Goal: Information Seeking & Learning: Learn about a topic

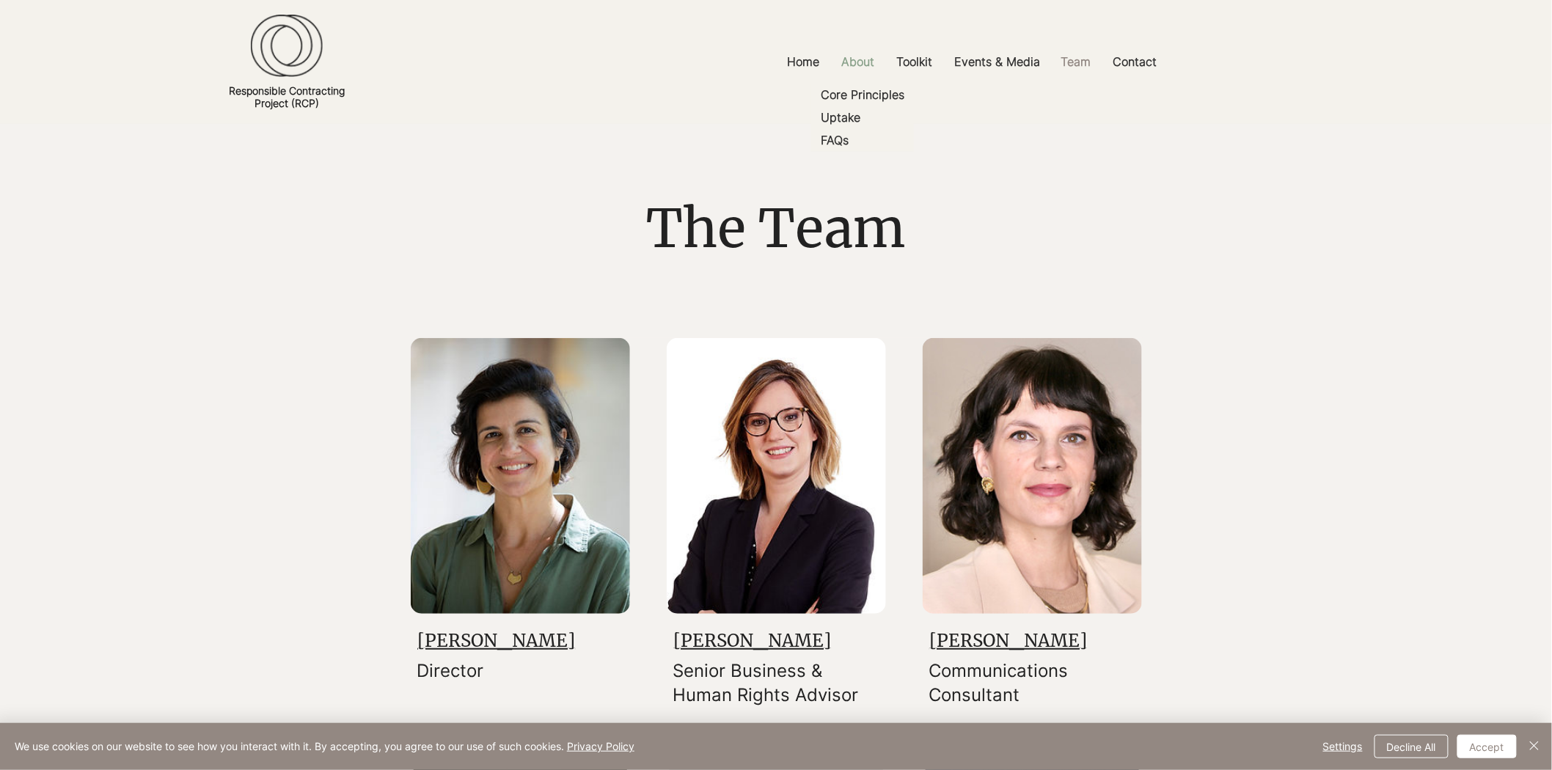
click at [870, 49] on p "About" at bounding box center [858, 61] width 48 height 33
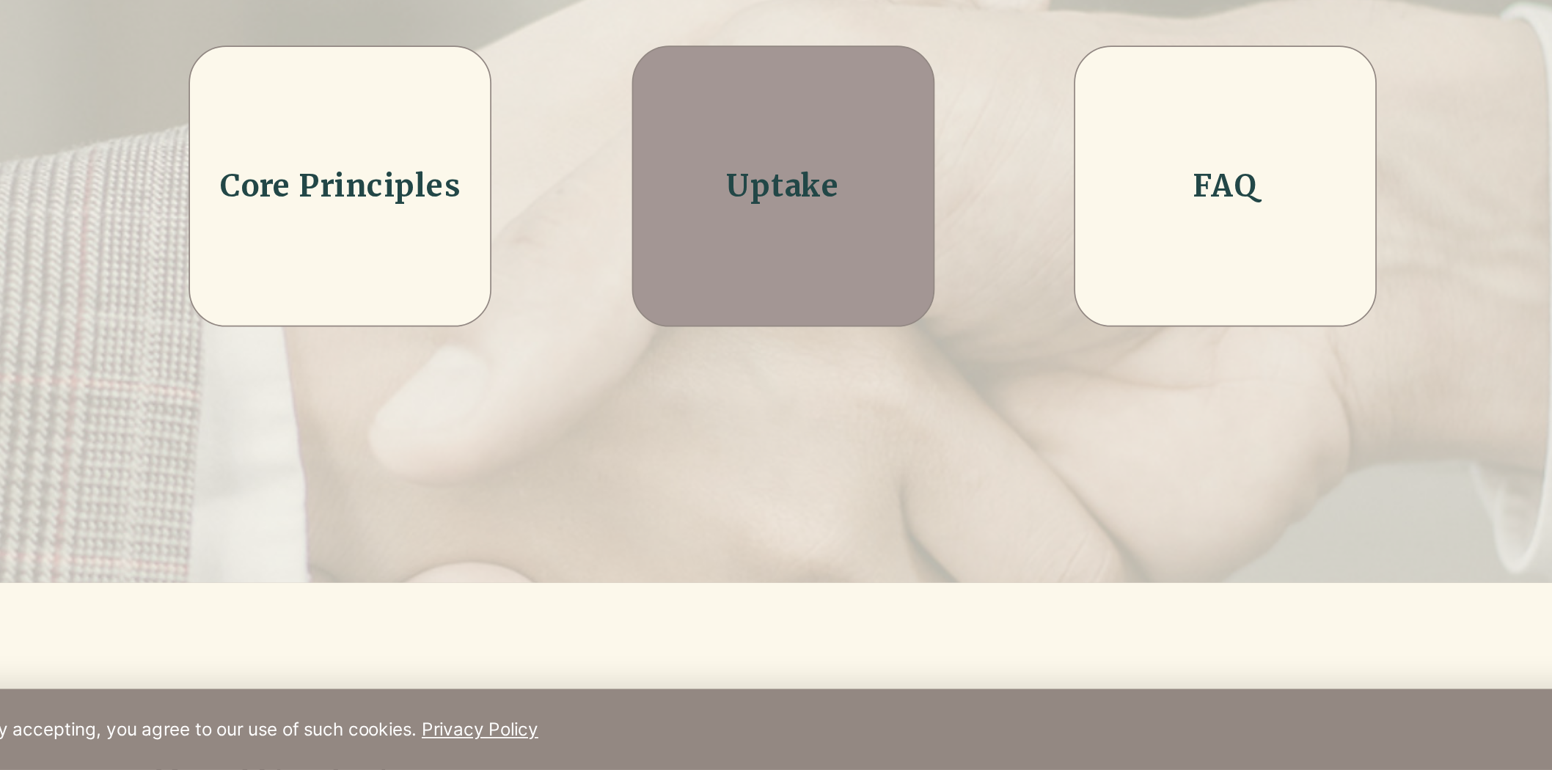
scroll to position [337, 0]
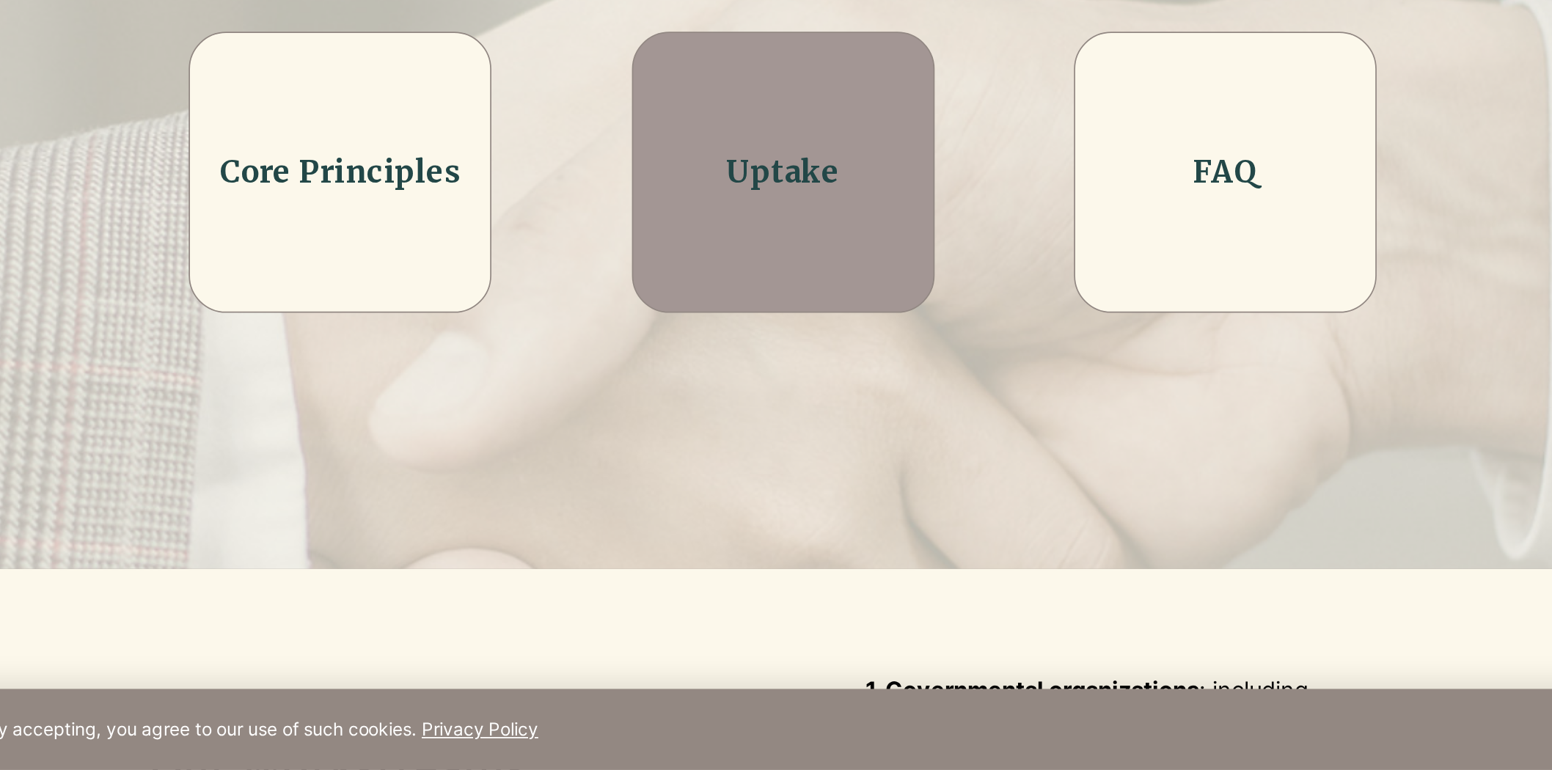
click at [746, 433] on link "Uptake" at bounding box center [776, 423] width 65 height 23
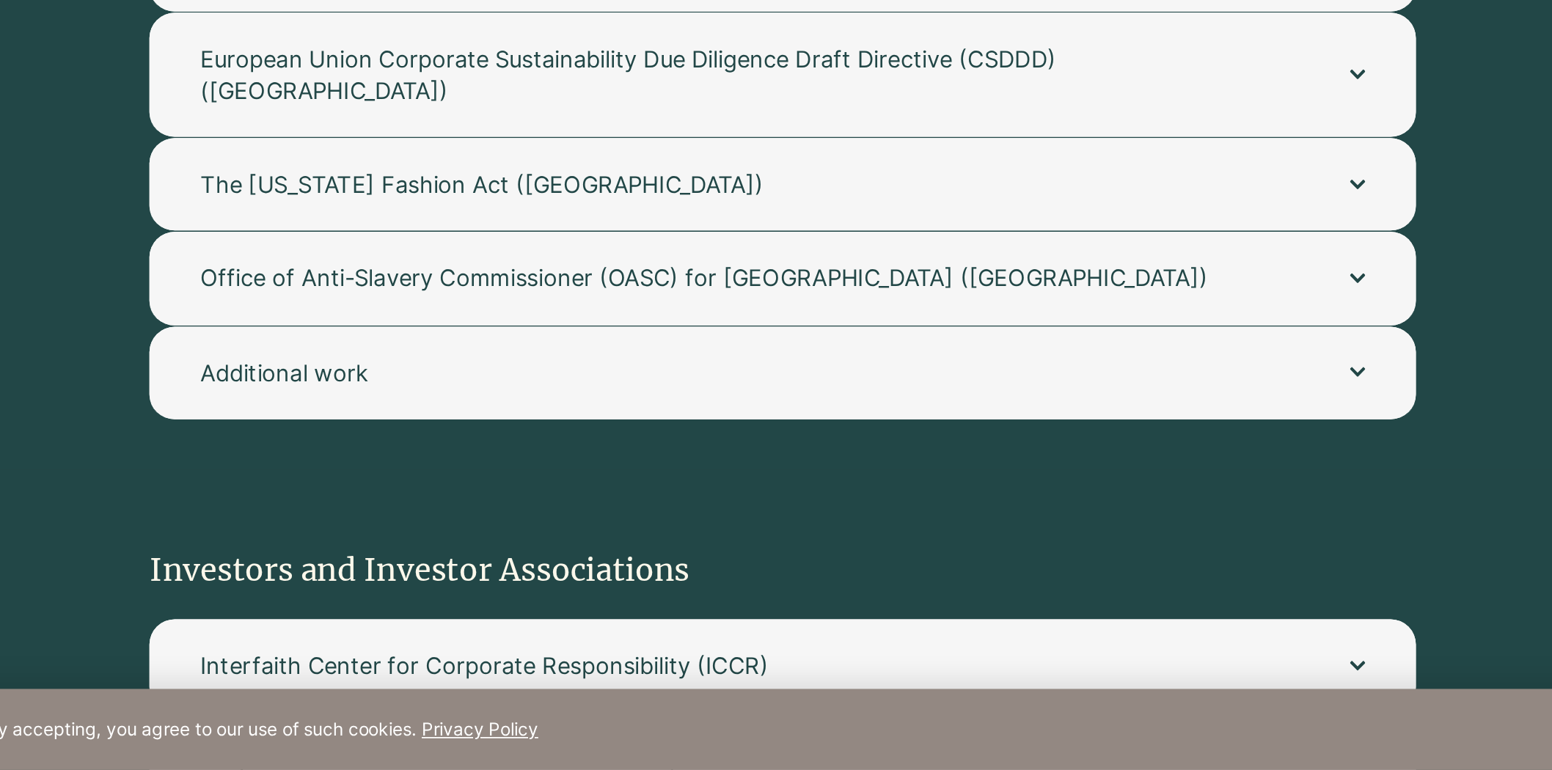
scroll to position [1564, 0]
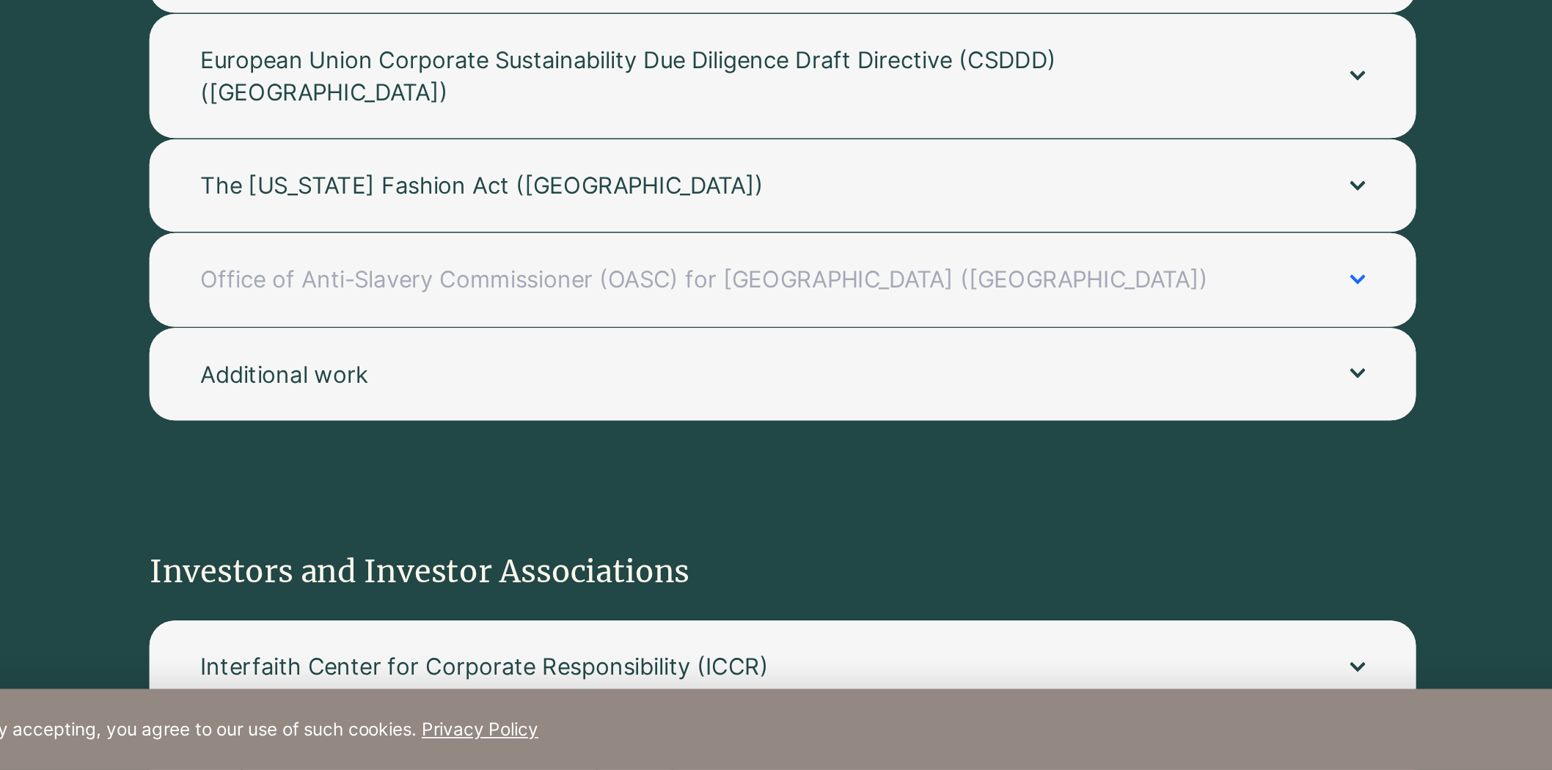
click at [731, 477] on span "Office of Anti-Slavery Commissioner (OASC) for [GEOGRAPHIC_DATA] ([GEOGRAPHIC_D…" at bounding box center [756, 486] width 636 height 18
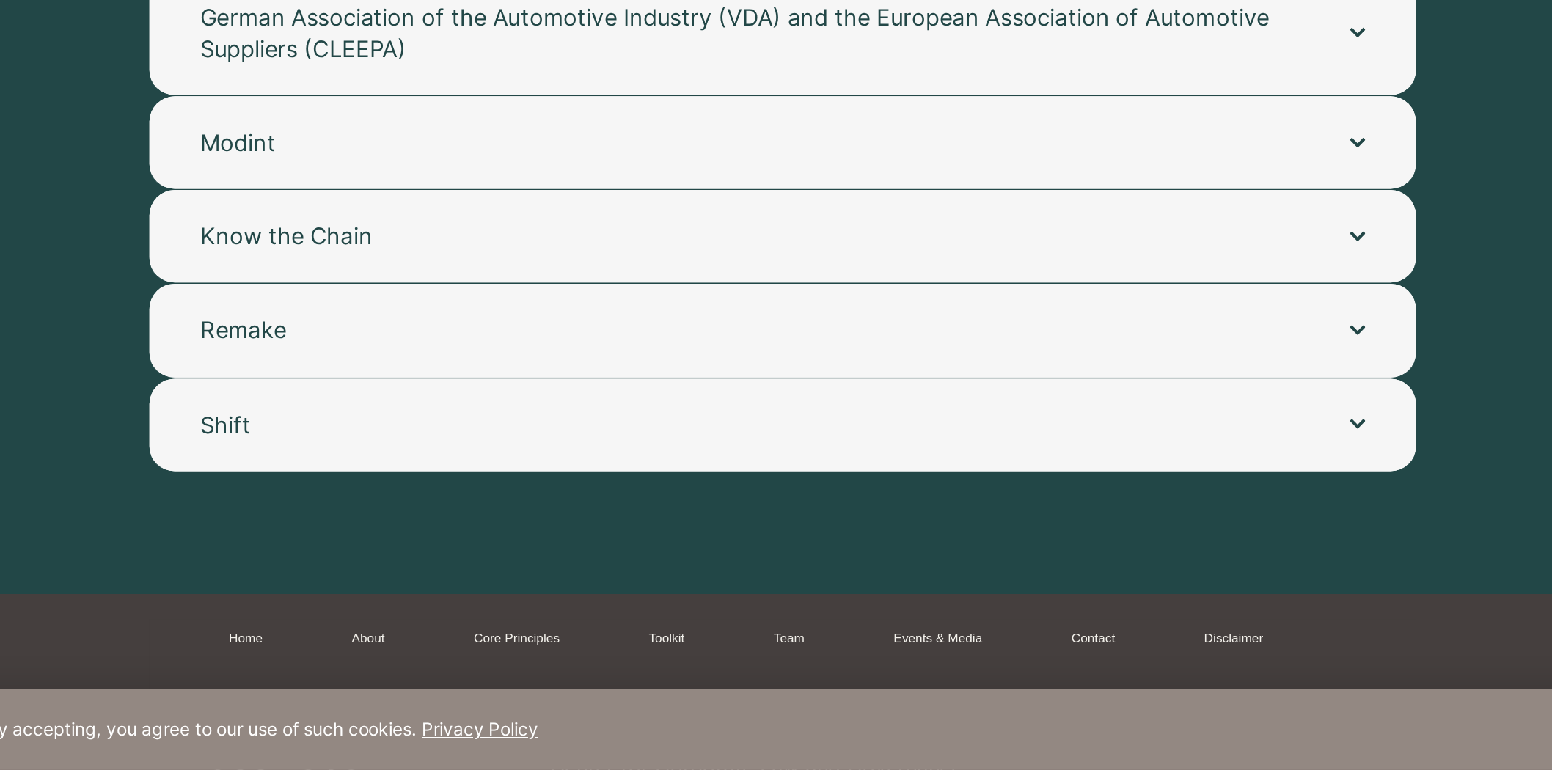
scroll to position [3031, 0]
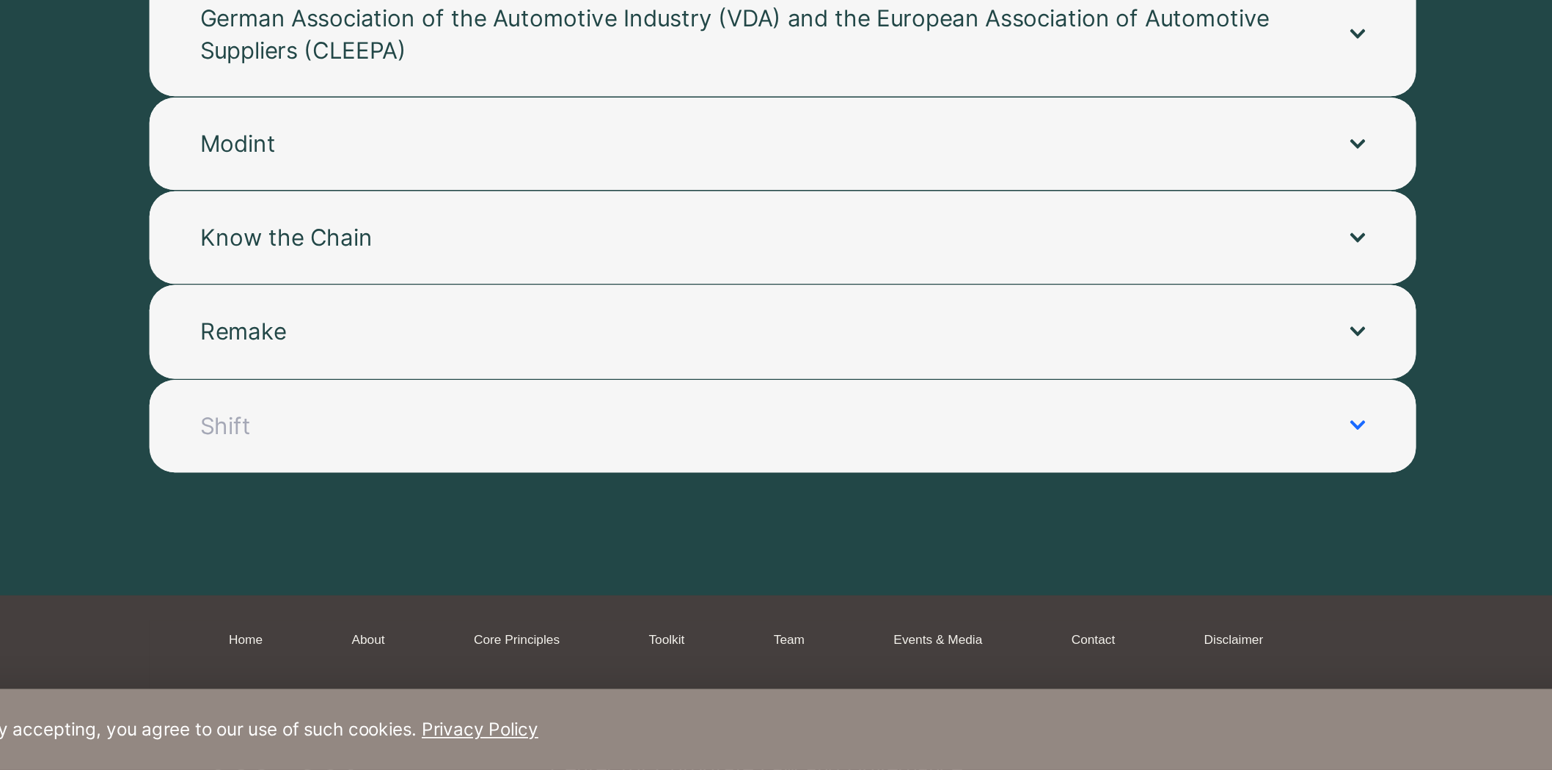
click at [683, 562] on span "Shift" at bounding box center [756, 571] width 636 height 18
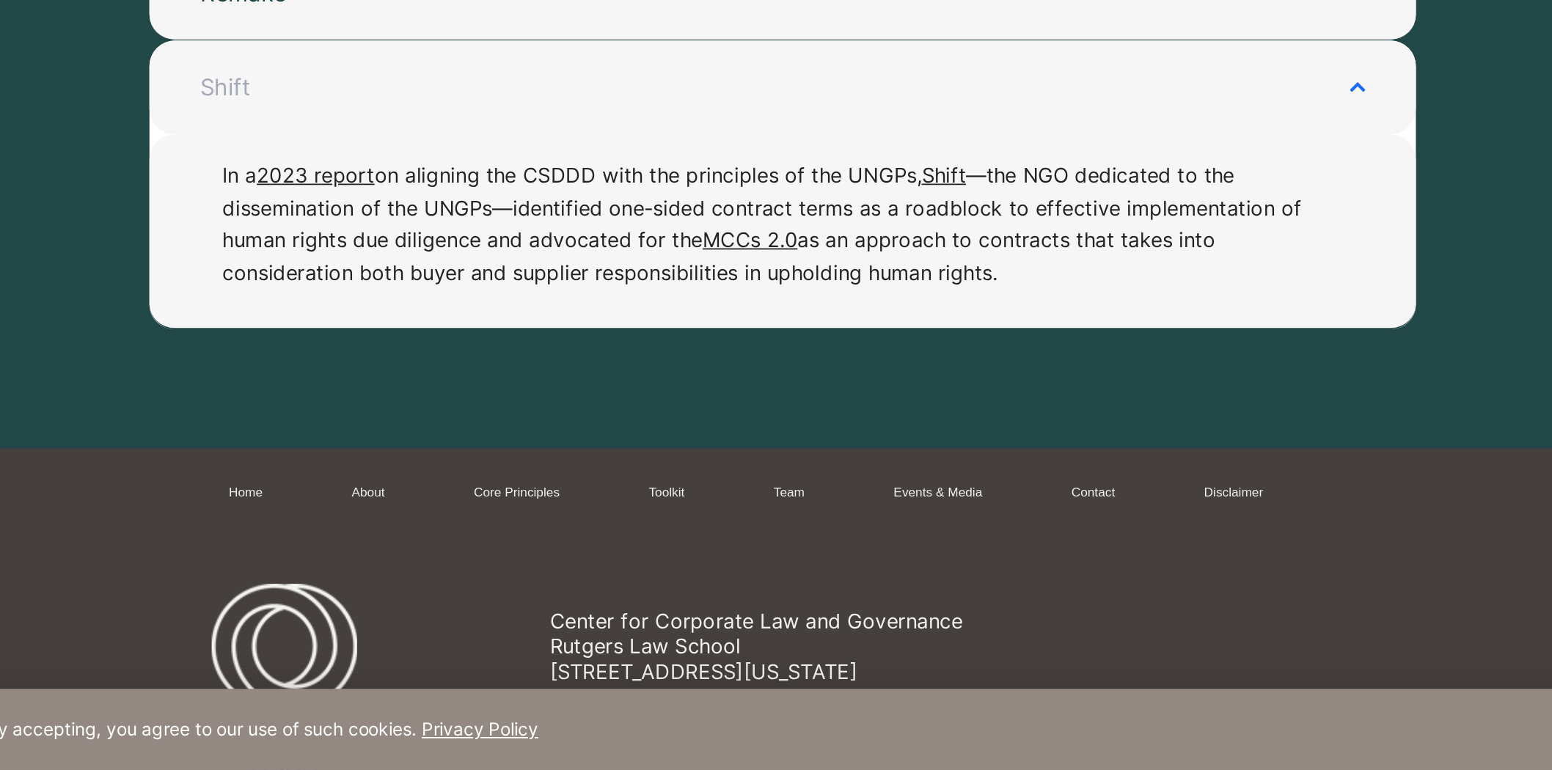
scroll to position [3230, 0]
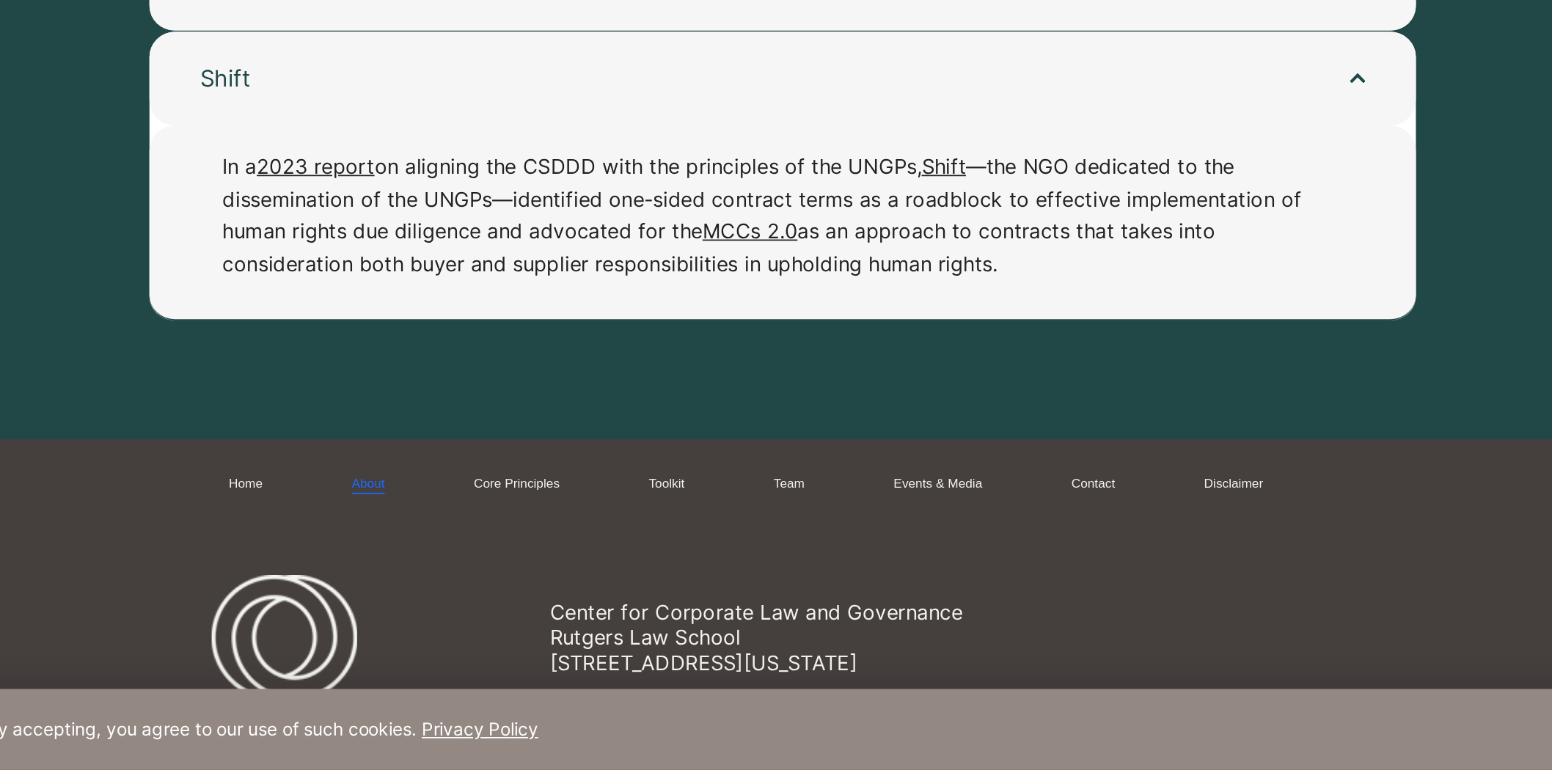
click at [540, 599] on link "About" at bounding box center [535, 604] width 19 height 11
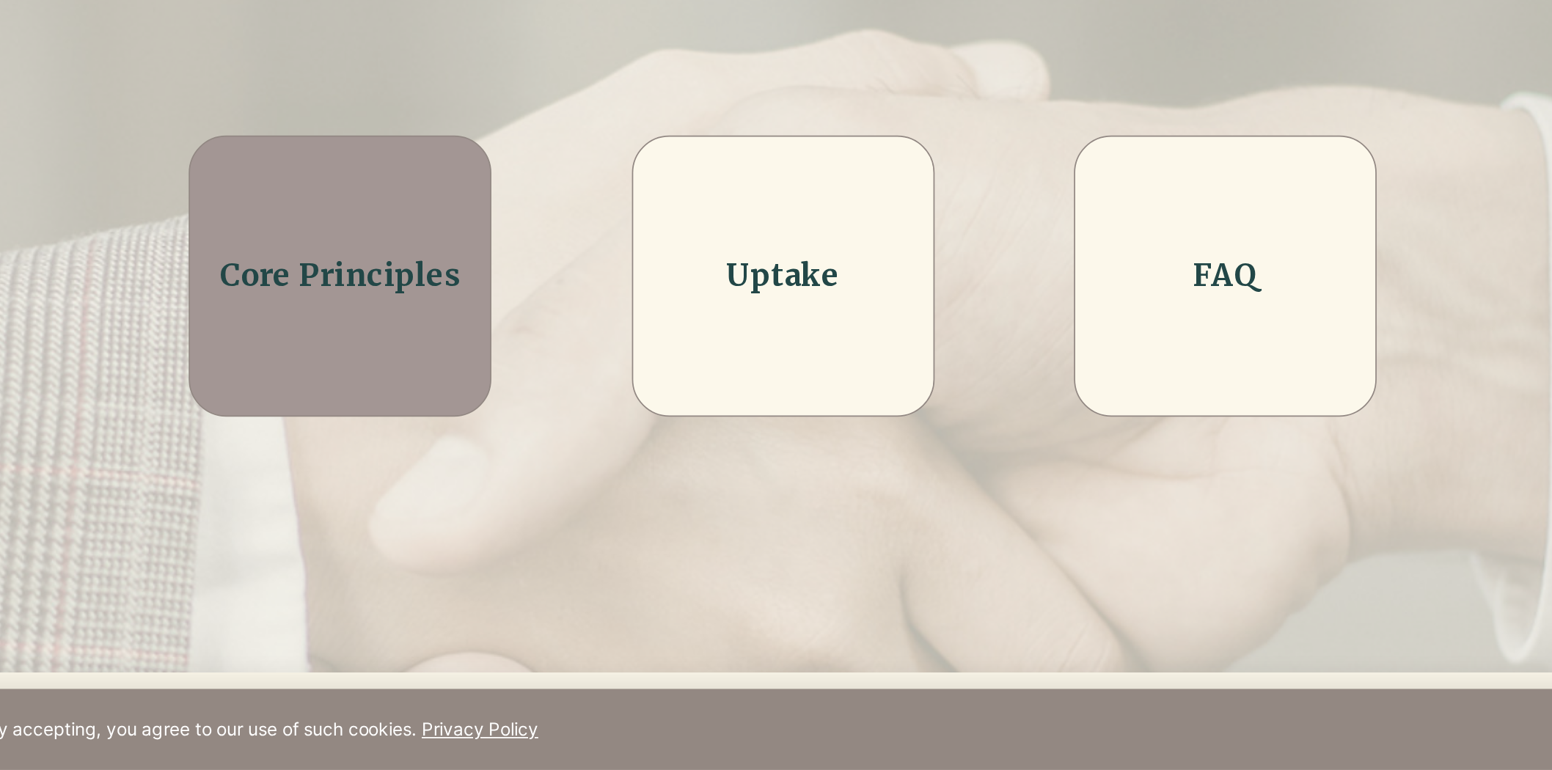
scroll to position [279, 0]
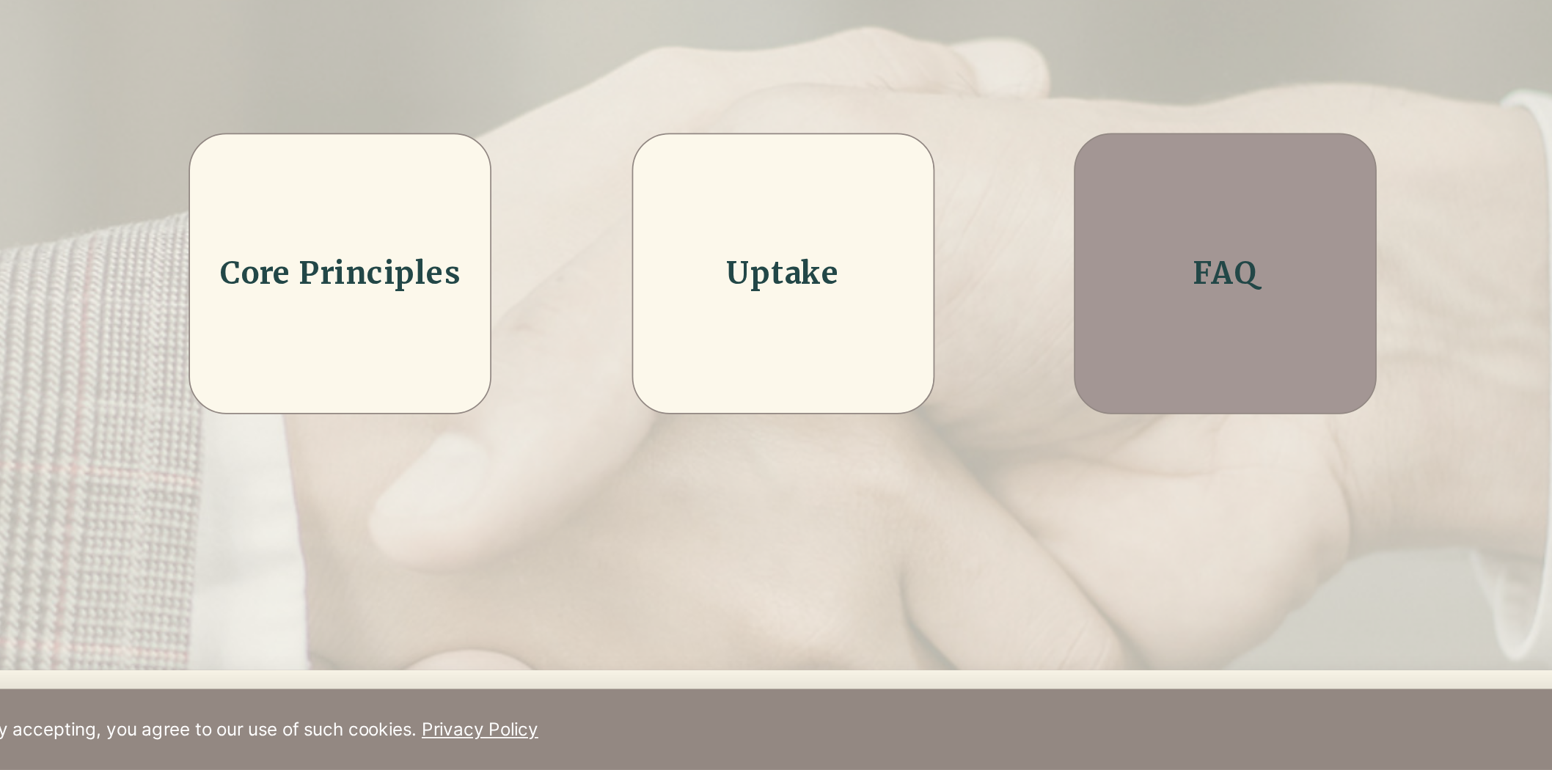
click at [1003, 488] on h2 "FAQ" at bounding box center [1032, 482] width 140 height 25
click at [1026, 477] on link "FAQ" at bounding box center [1031, 482] width 37 height 23
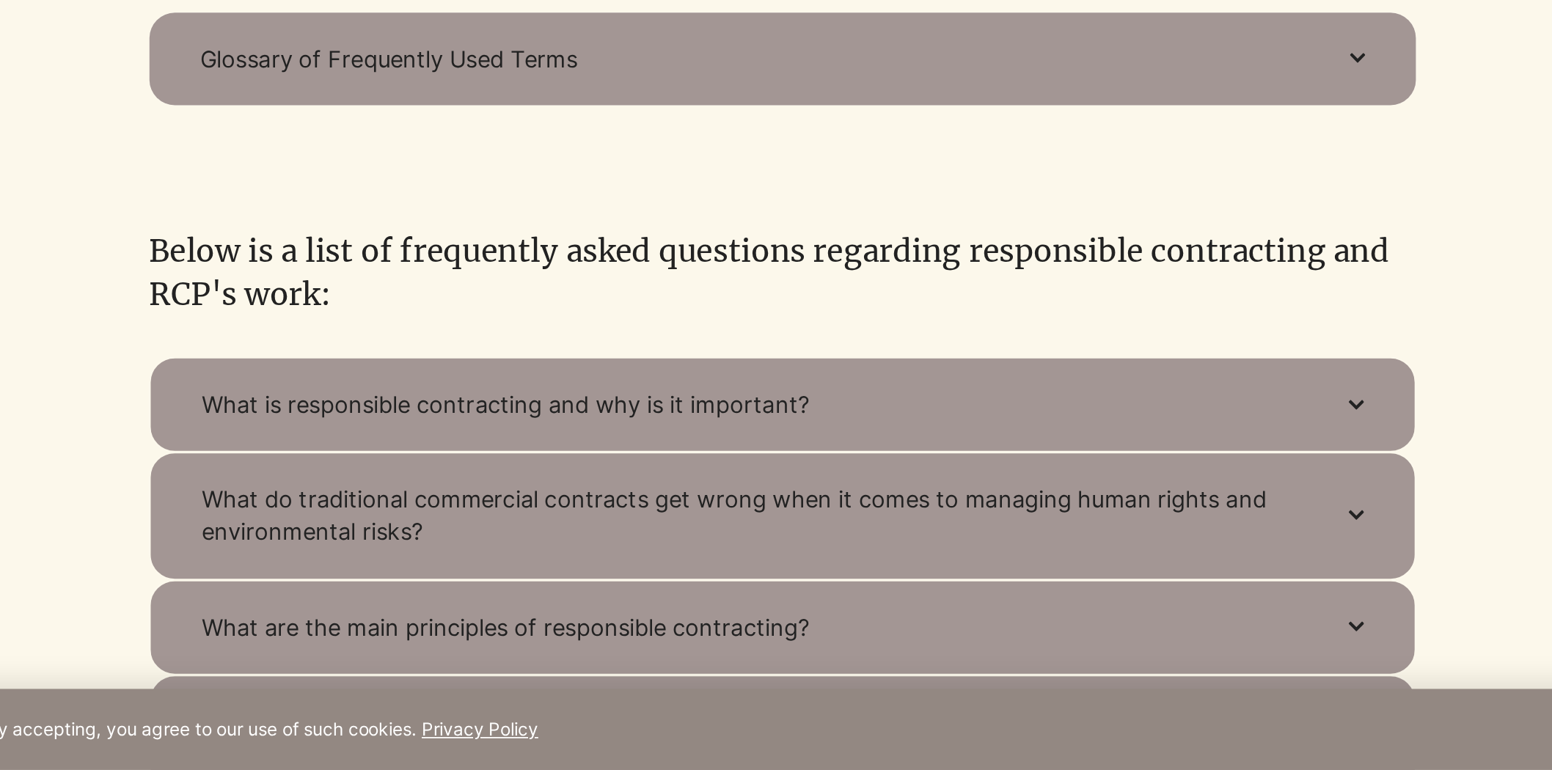
scroll to position [246, 0]
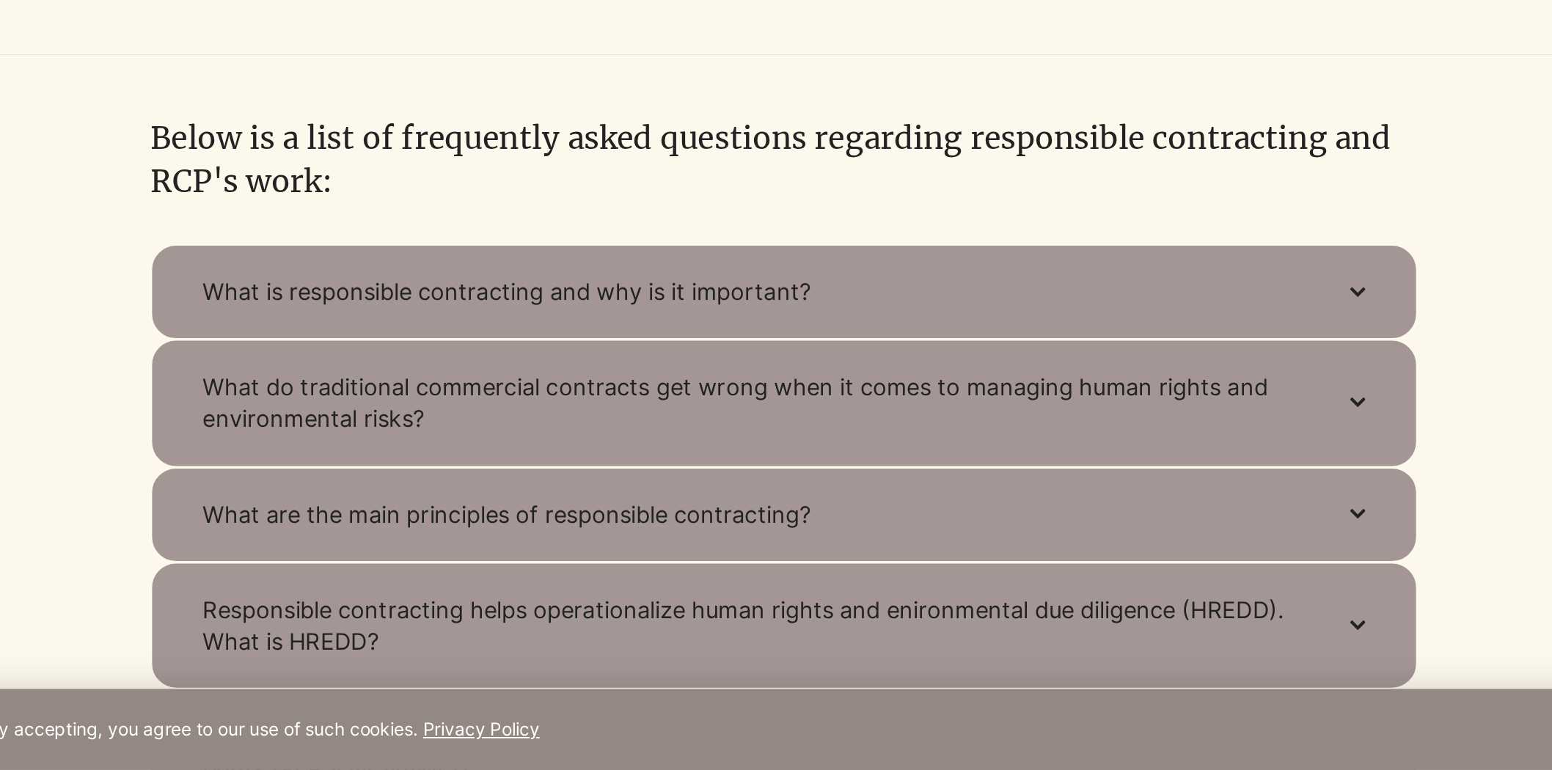
click at [1025, 477] on button "What is responsible contracting and why is it important?" at bounding box center [775, 493] width 733 height 55
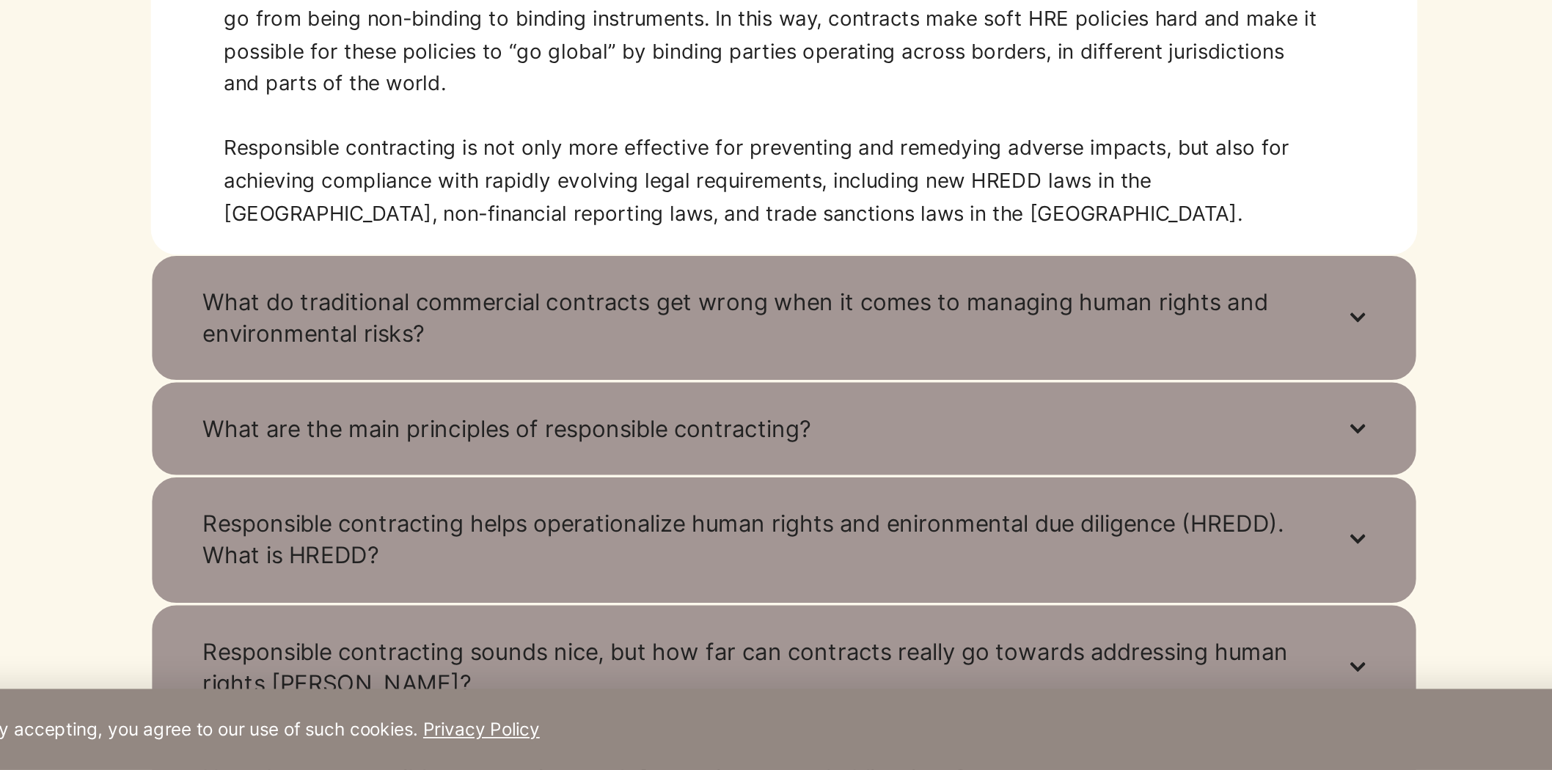
scroll to position [771, 0]
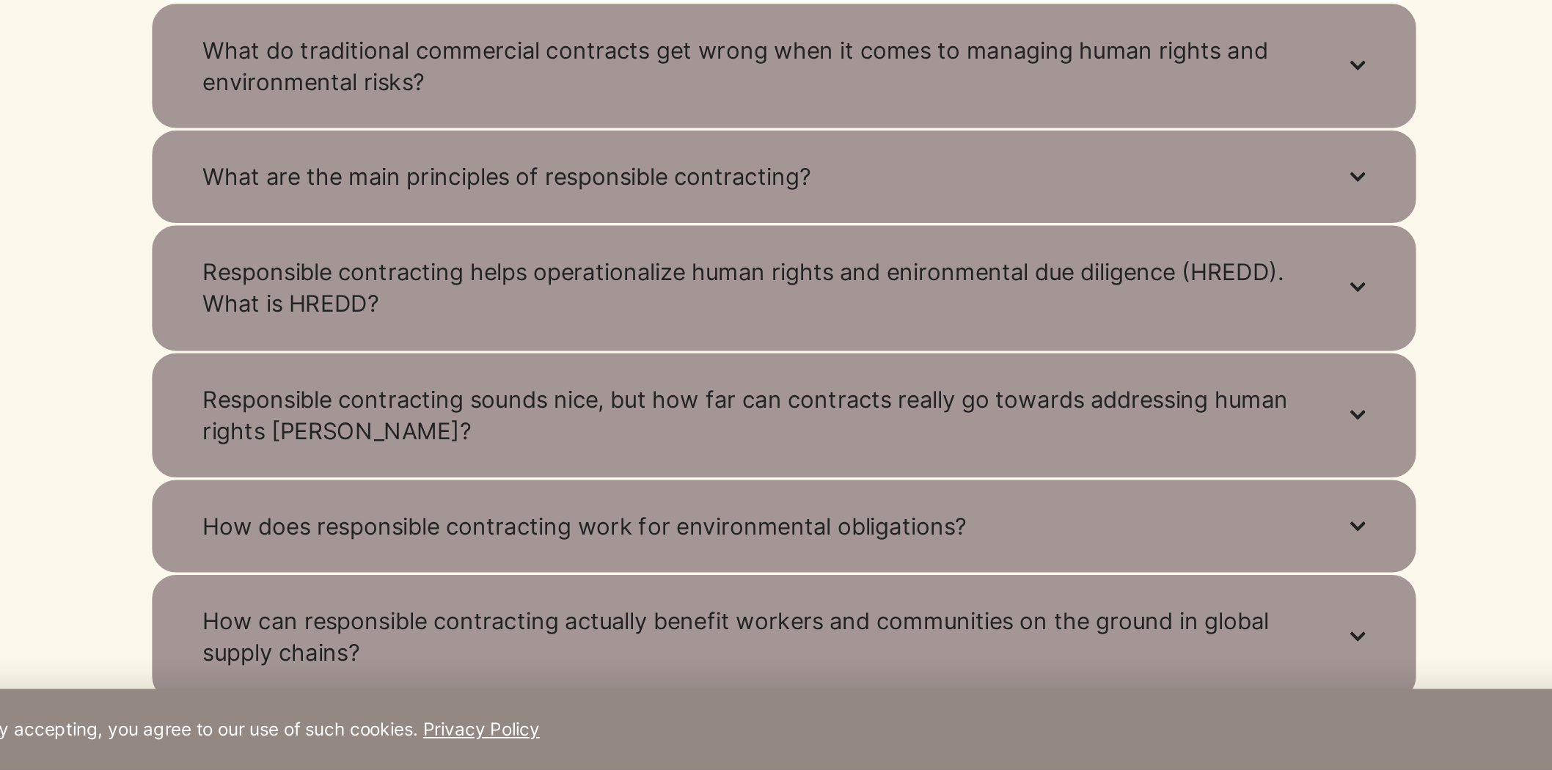
click at [1025, 477] on span "Responsible contracting helps operationalize human rights and enironmental due …" at bounding box center [756, 490] width 635 height 37
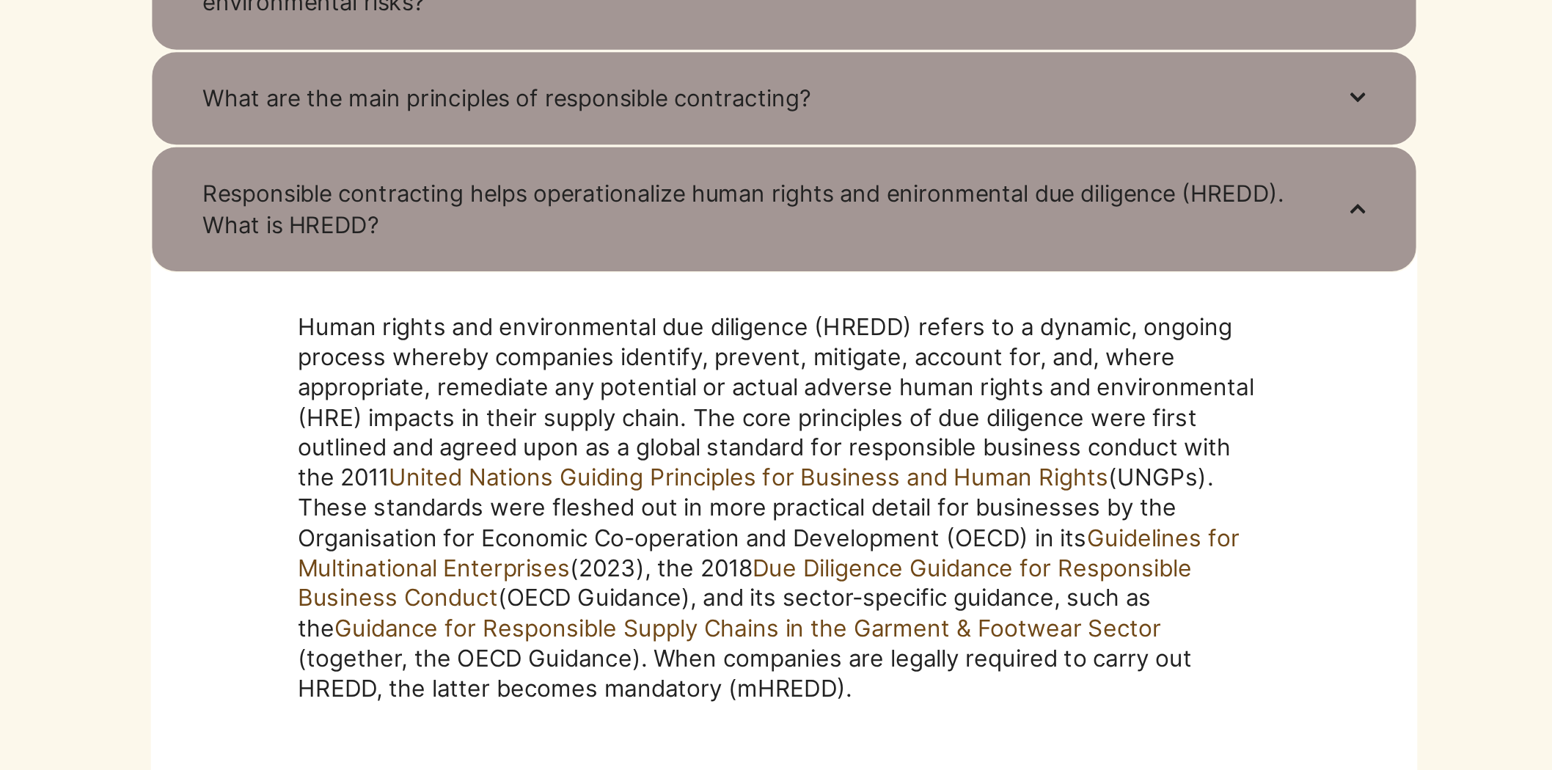
scroll to position [768, 0]
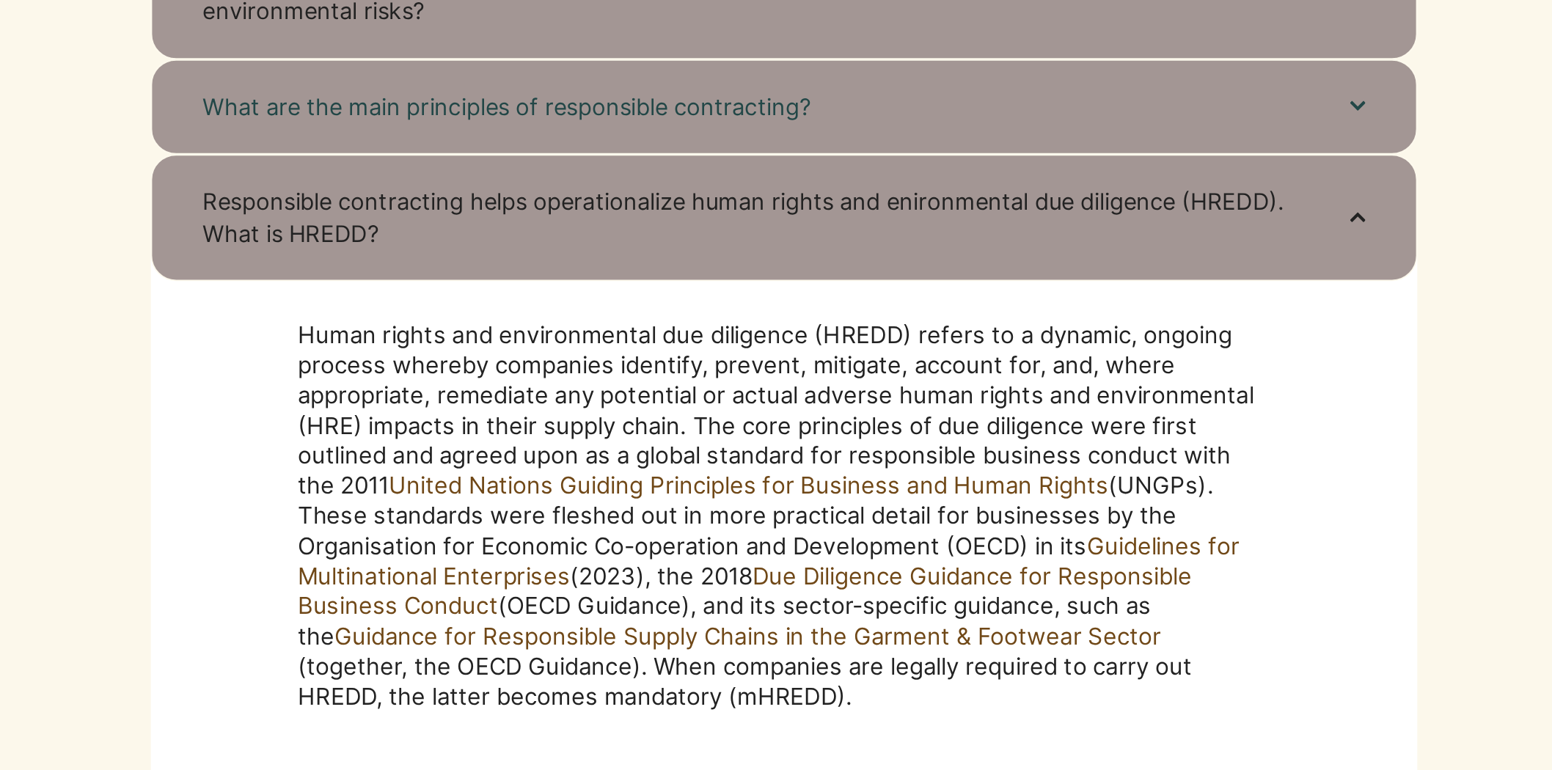
click at [900, 95] on span "What are the main principles of responsible contracting?" at bounding box center [756, 99] width 635 height 18
